Goal: Transaction & Acquisition: Purchase product/service

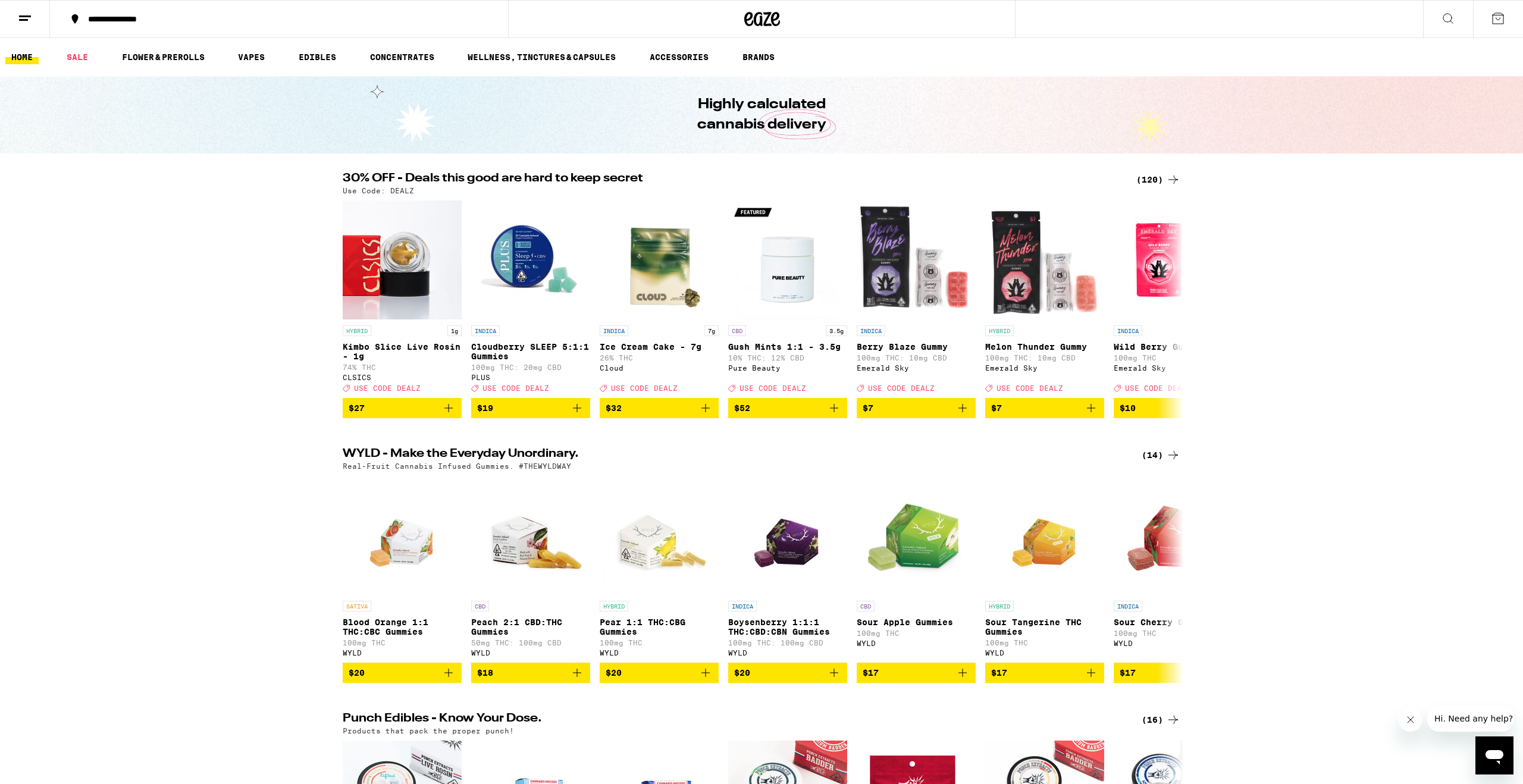
click at [1146, 179] on div "(120)" at bounding box center [1158, 179] width 44 height 14
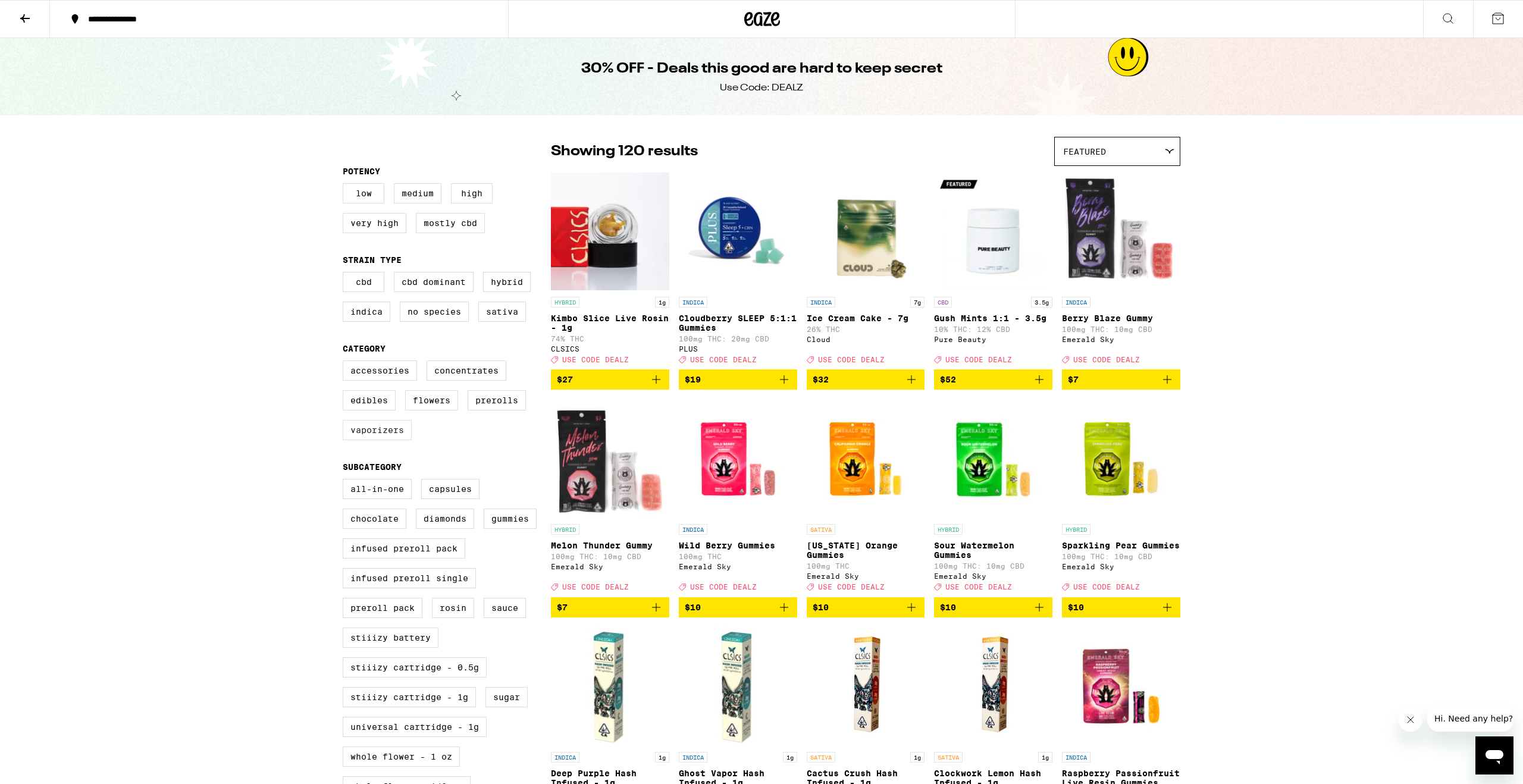
click at [358, 440] on label "Vaporizers" at bounding box center [377, 429] width 69 height 21
click at [346, 363] on input "Vaporizers" at bounding box center [345, 362] width 1 height 1
checkbox input "true"
